Goal: Transaction & Acquisition: Purchase product/service

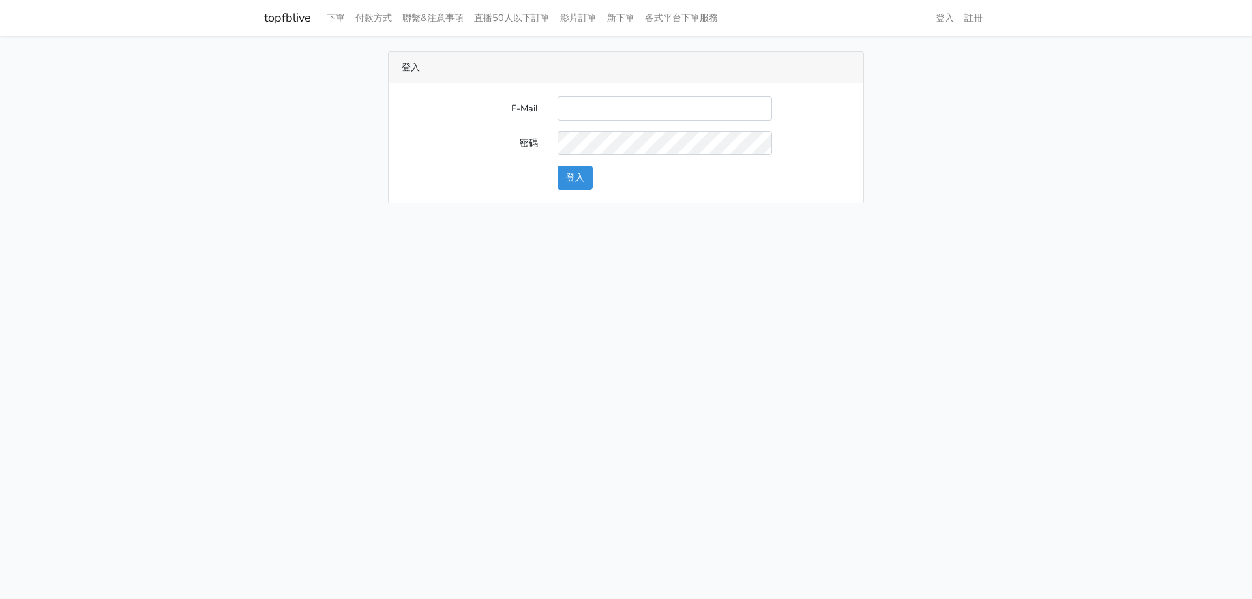
type input "[EMAIL_ADDRESS][DOMAIN_NAME]"
click at [587, 162] on form "E-Mail [EMAIL_ADDRESS][DOMAIN_NAME] 密碼 登入" at bounding box center [626, 143] width 449 height 93
click at [569, 196] on main "登入 E-Mail [EMAIL_ADDRESS][DOMAIN_NAME] 密碼 登入" at bounding box center [626, 127] width 1252 height 183
click at [579, 183] on button "登入" at bounding box center [575, 178] width 35 height 24
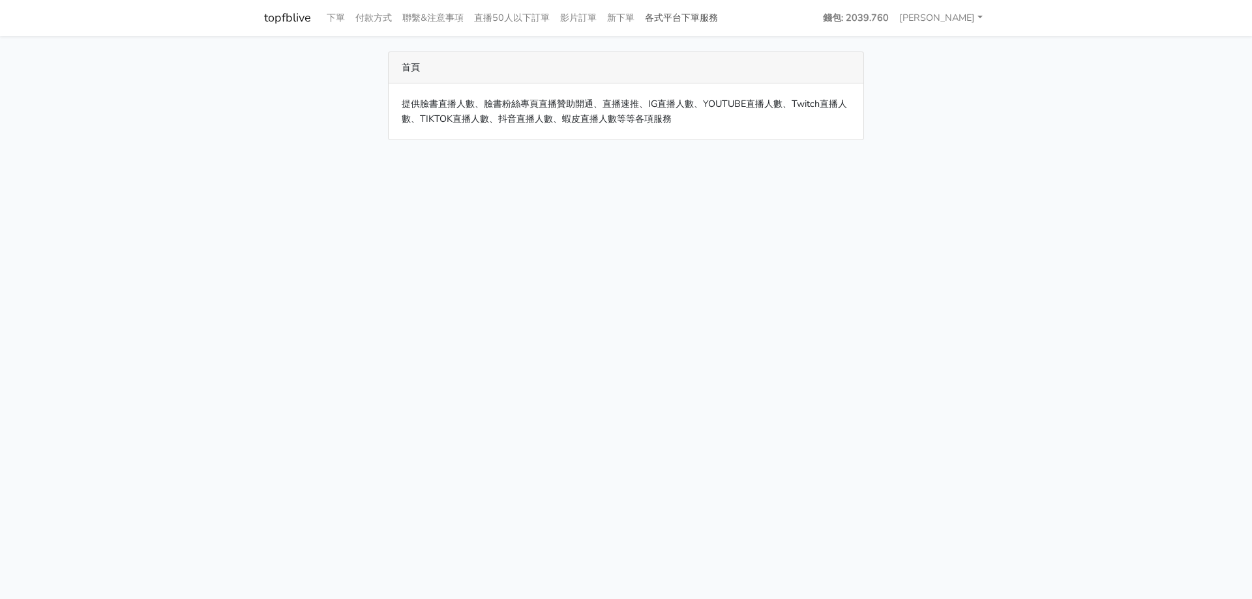
click at [714, 12] on link "各式平台下單服務" at bounding box center [681, 17] width 83 height 25
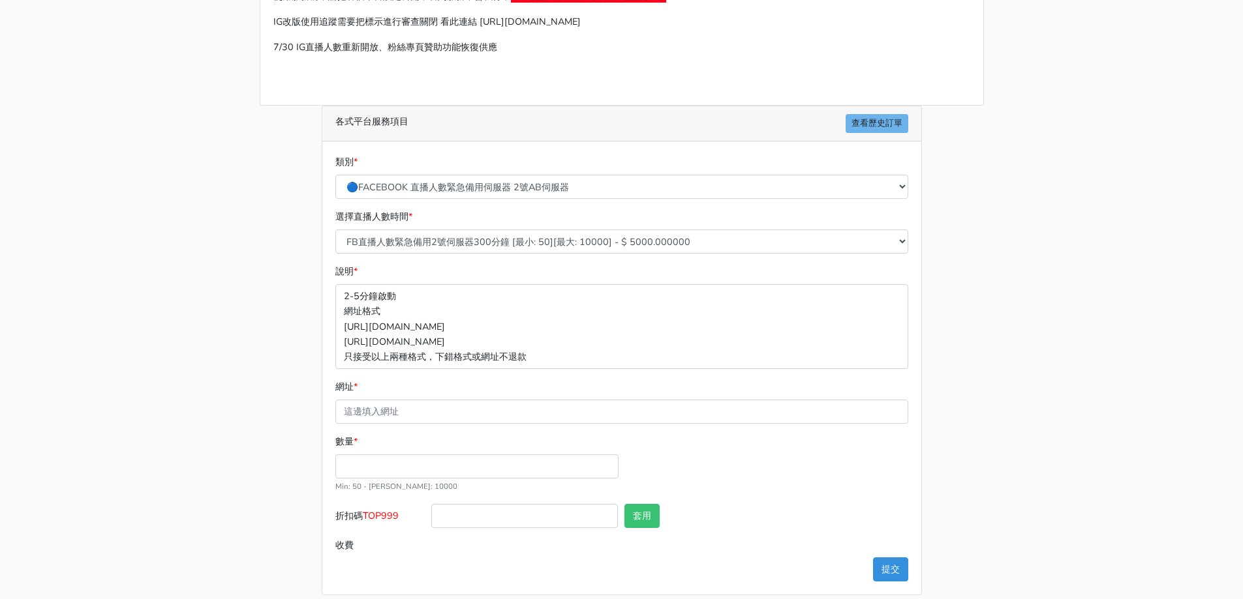
scroll to position [139, 0]
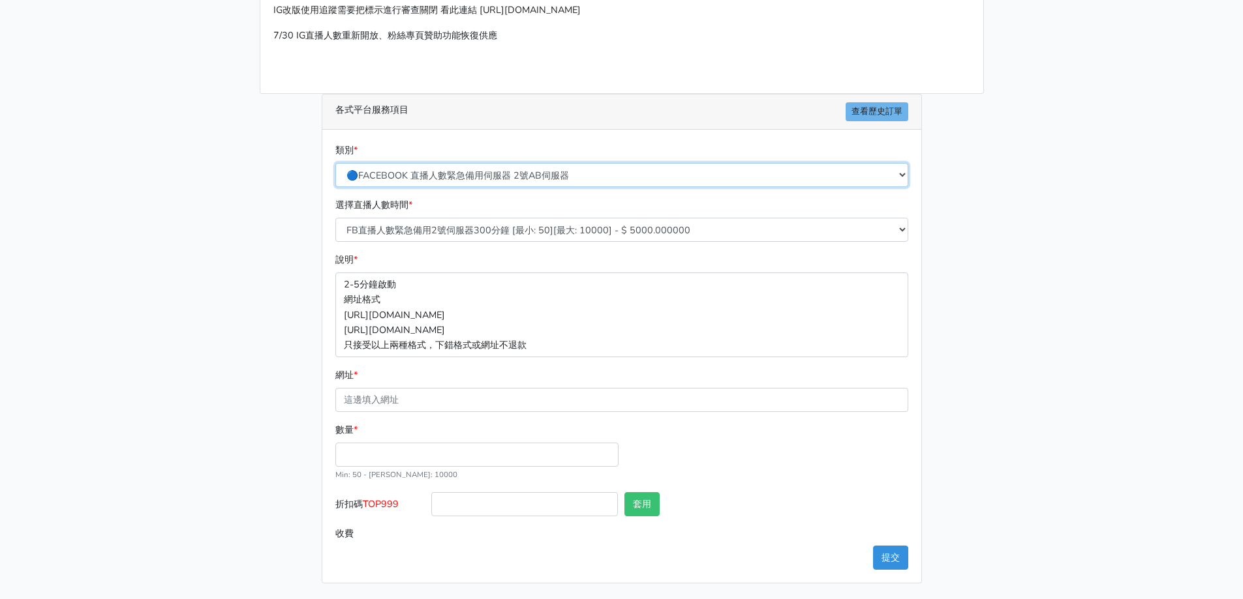
click at [461, 175] on select "🔵FACEBOOK 直播人數緊急備用伺服器 2號AB伺服器 🔵FACEBOOK 網軍專用貼文留言 安全保密 🔵FACEBOOK 直播人數緊急備用伺服器 J1 …" at bounding box center [621, 175] width 573 height 24
select select "🌕IG直播人數"
click at [335, 187] on select "🔵FACEBOOK 直播人數緊急備用伺服器 2號AB伺服器 🔵FACEBOOK 網軍專用貼文留言 安全保密 🔵FACEBOOK 直播人數緊急備用伺服器 J1 …" at bounding box center [621, 175] width 573 height 24
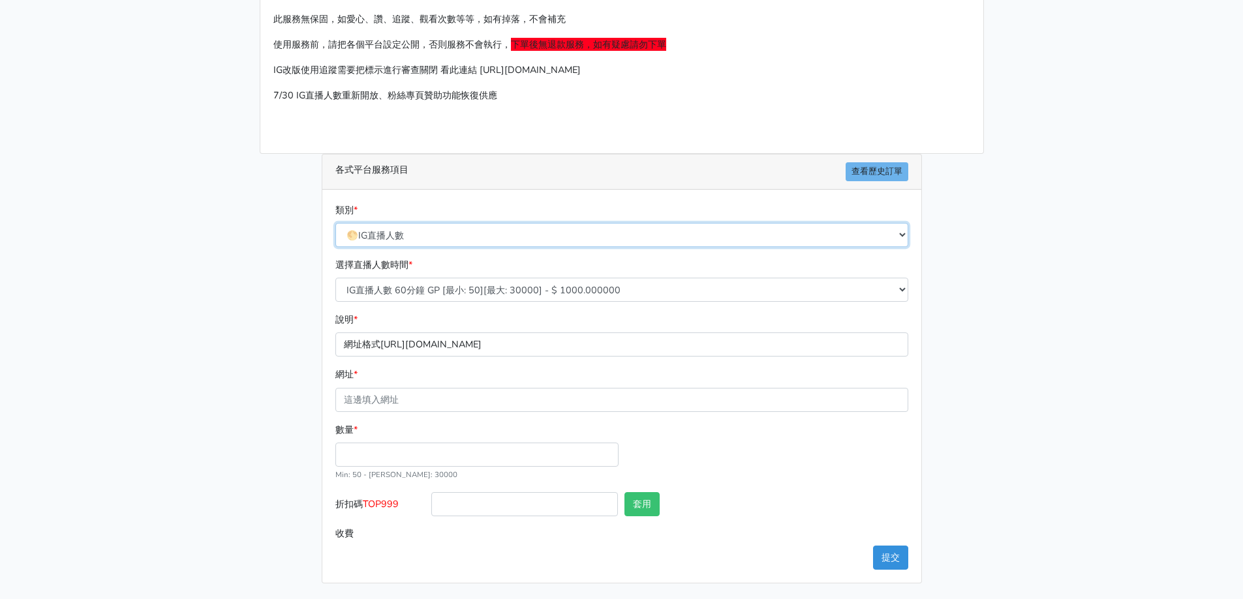
scroll to position [79, 0]
click at [410, 292] on select "IG直播人數 60分鐘 GP [最小: 50][最大: 30000] - $ 1000.000000 IG直播人數 120分鐘 GP [最小: 50][最大:…" at bounding box center [621, 290] width 573 height 24
select select "407"
click at [335, 278] on select "IG直播人數 60分鐘 GP [最小: 50][最大: 30000] - $ 1000.000000 IG直播人數 120分鐘 GP [最小: 50][最大:…" at bounding box center [621, 290] width 573 height 24
drag, startPoint x: 371, startPoint y: 402, endPoint x: 374, endPoint y: 412, distance: 10.3
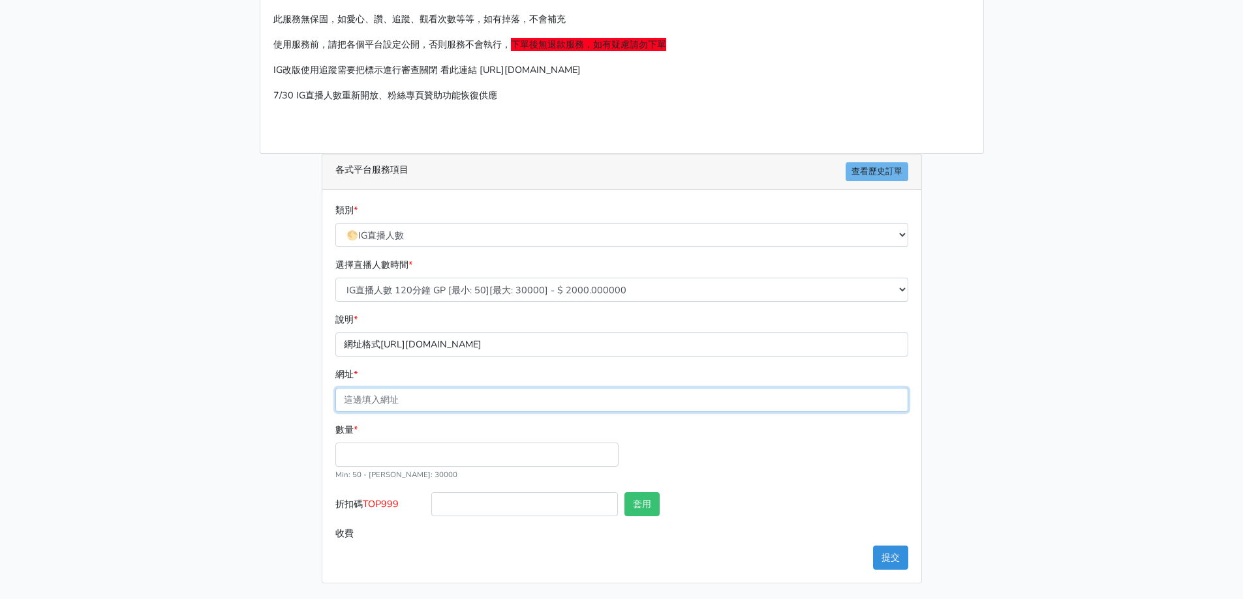
click at [371, 402] on input "網址 *" at bounding box center [621, 400] width 573 height 24
type input "https://www.instagram.com/littleminer_crystal/live/"
click at [380, 459] on input "數量 *" at bounding box center [476, 455] width 283 height 24
type input "50"
type input "100.000"
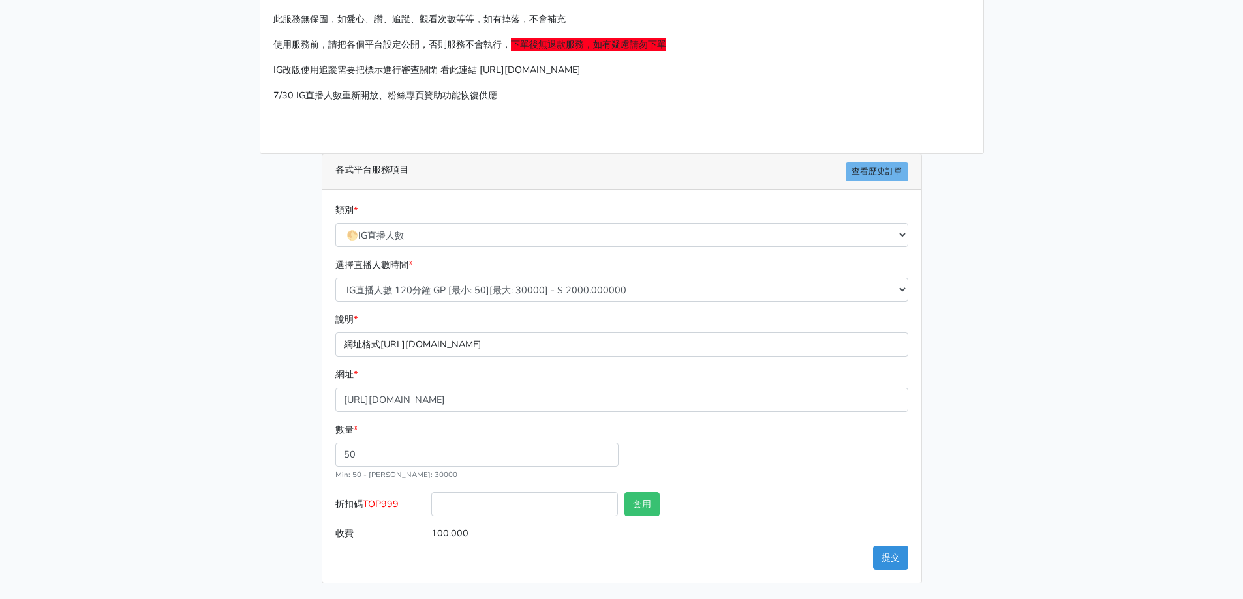
click at [706, 466] on div "數量 * 50 Min: 50 - Max: 30000" at bounding box center [621, 458] width 579 height 70
click at [895, 559] on button "提交" at bounding box center [890, 558] width 35 height 24
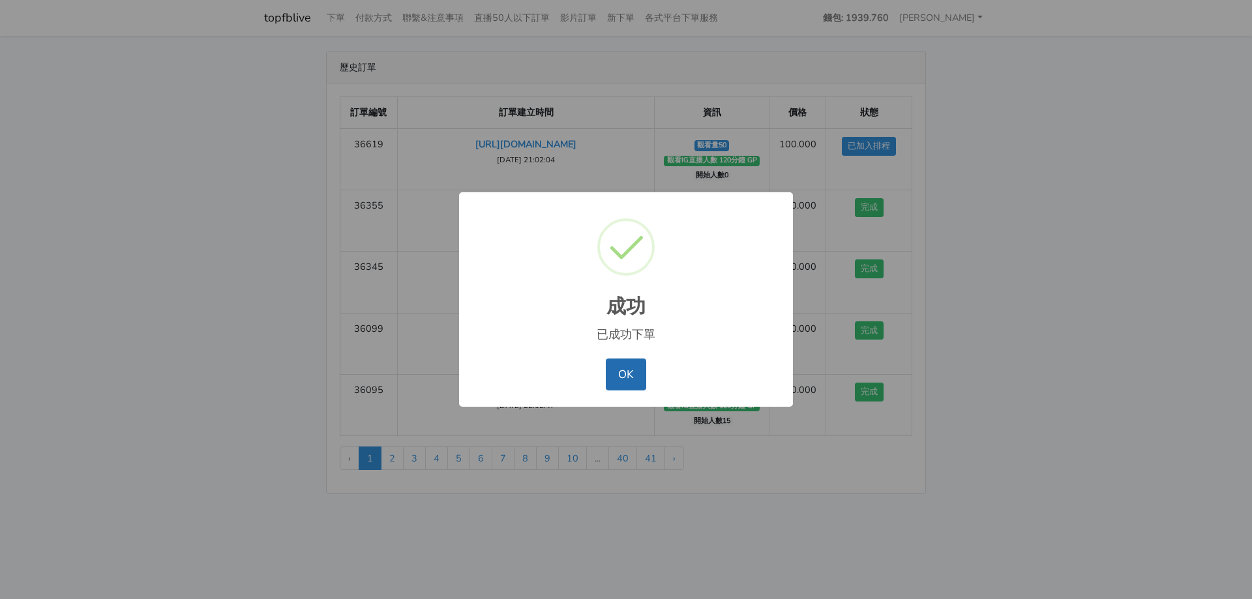
click at [638, 370] on button "OK" at bounding box center [626, 374] width 40 height 31
